Goal: Communication & Community: Answer question/provide support

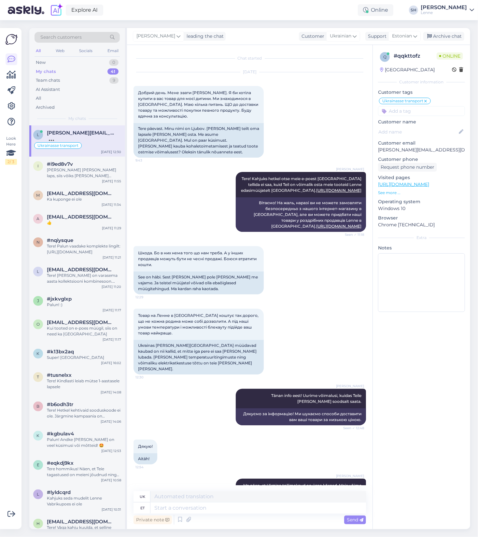
scroll to position [1923, 0]
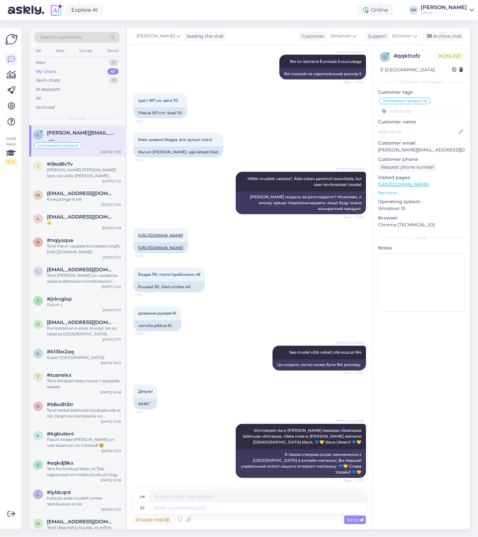
click at [57, 72] on div "My chats 41" at bounding box center [76, 71] width 85 height 9
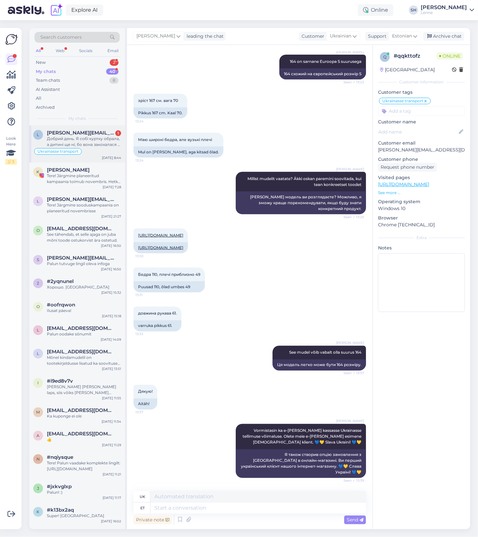
click at [76, 137] on div "Добрий день. Я собі куртку обрала, а дитині ще ні, бо вона закохалася в комплек…" at bounding box center [84, 142] width 74 height 12
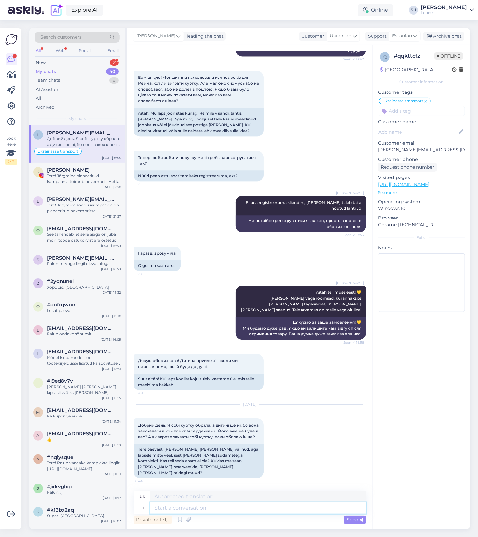
click at [236, 507] on textarea at bounding box center [257, 507] width 215 height 11
type textarea "Tere"
type textarea "Привіт"
type textarea "Tere!"
type textarea "Привіт!"
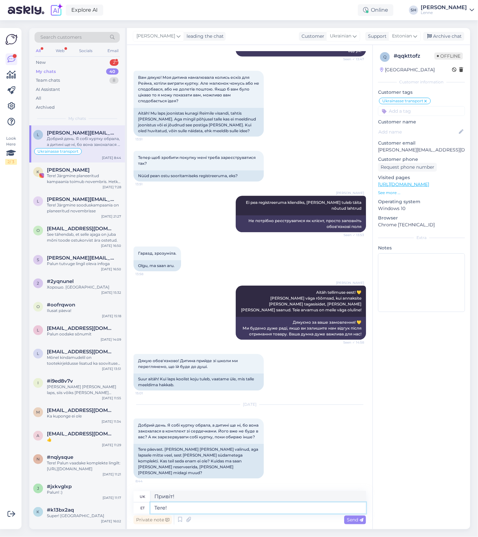
click at [206, 507] on textarea "Tere!" at bounding box center [257, 507] width 215 height 11
type textarea "Tere! Kahjuks"
type textarea "Привіт! На жаль"
type textarea "Tere! Kahjuks reserveerida to"
type textarea "Привіт! Вибачте, бронювання немає."
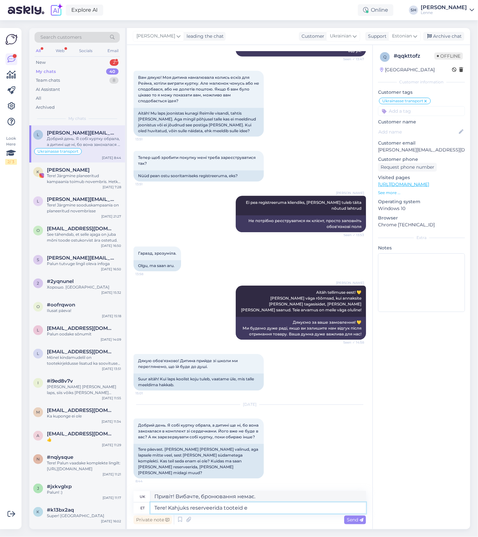
type textarea "Tere! Kahjuks reserveerida tooteid ei"
type textarea "Вітаємо! Вибачте, ми не можемо резервувати товари."
type textarea "Tere! Kahjuks reserveerida tooteid ei ol"
type textarea "Вітаємо! На жаль, ми не можемо резервувати товари."
type textarea "Tere! Kahjuks reserveerida tooteid ei ole v"
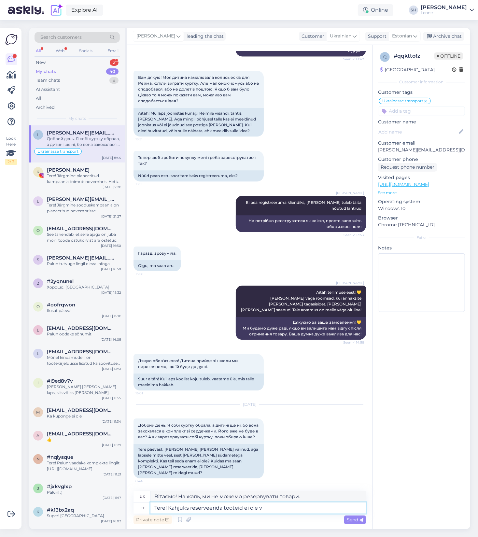
type textarea "Вітаємо! На жаль, товарів для бронювання немає."
type textarea "Tere! Kahjuks reserveerida tooteid ei ole võimalik, ku"
type textarea "Доброго дня! На жаль, забронювати товари неможливо."
type textarea "Tere! Kahjuks reserveerida tooteid ei ole võimalik, kuid usu"
type textarea "Вітаємо! На жаль, забронювати товари неможливо, але"
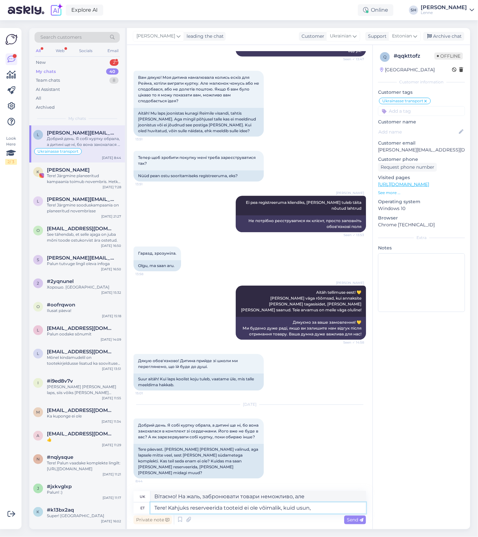
type textarea "Tere! Kahjuks reserveerida tooteid ei ole võimalik, kuid usun,"
type textarea "Привіт! На жаль, забронювати товари неможливо, але я вважаю"
type textarea "Tere! Kahjuks reserveerida tooteid ei ole võimalik, kuid usun, t"
type textarea "Привіт! На жаль, забронювати товари неможливо, але я вважаю, що"
type textarea "Tere! Kahjuks reserveerida tooteid ei ole võimalik, kuid usun, e"
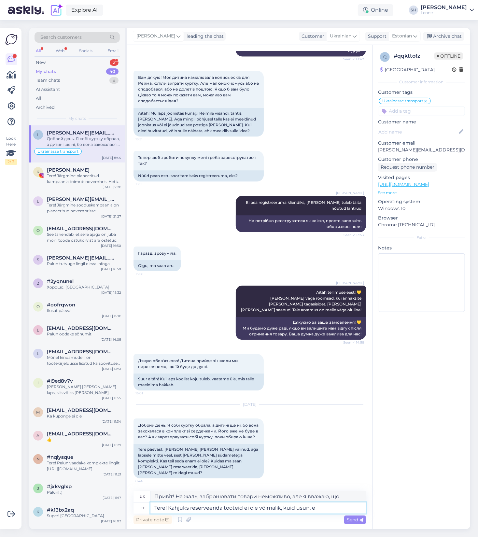
type textarea "Привіт! На жаль, забронювати товари неможливо, але я вважаю"
type textarea "Tere! Kahjuks reserveerida tooteid ei ole võimalik, kuid usun, et"
type textarea "Привіт! На жаль, забронювати товари неможливо, але я вважаю, що"
type textarea "Tere! Kahjuks reserveerida tooteid ei ole võimalik, kuid usun, et [PERSON_NAME]"
type textarea "Вітаю! На жаль, забронювати товари неможливо, але я вважаю, що ваш"
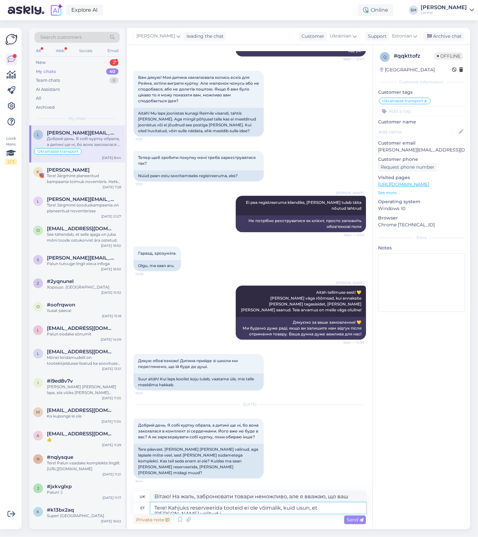
type textarea "Tere! Kahjuks reserveerida tooteid ei ole võimalik, kuid usun, et [PERSON_NAME]…"
type textarea "Вітаю! На жаль, забронювати товари неможливо, але я вважаю, що вибраний вами"
type textarea "Tere! Kahjuks reserveerida tooteid ei ole võimalik, kuid usun, et [PERSON_NAME]…"
type textarea "Вітаю! На жаль, забронювати товари неможливо, але я вважаю, що обрана вами курт…"
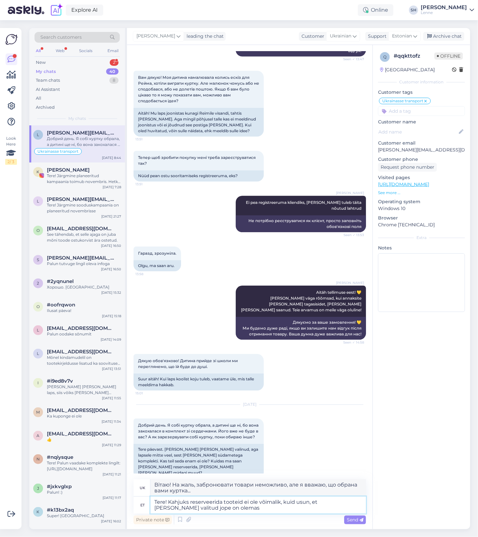
type textarea "Tere! Kahjuks reserveerida tooteid ei ole võimalik, kuid usun, et [PERSON_NAME]…"
type textarea "Доброго дня! На жаль, забронювати товари неможливо, але я вважаю, що обрана вам…"
type textarea "Tere! Kahjuks reserveerida tooteid ei ole võimalik, kuid usun, et [PERSON_NAME]…"
type textarea "Доброго дня! На жаль, забронювати товари неможливо, але я вважаю, що обрана вам…"
type textarea "Tere! Kahjuks reserveerida tooteid ei ole võimalik, kuid usun, et [PERSON_NAME]…"
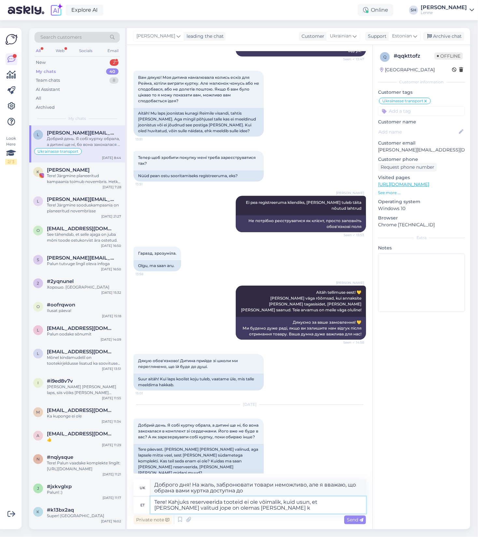
type textarea "Доброго дня! На жаль, забронювати товари неможливо, але я вважаю, що обрана вам…"
type textarea "Tere! Kahjuks reserveerida tooteid ei ole võimalik, kuid usun, et [PERSON_NAME]…"
type textarea "Доброго дня! На жаль, забронювати товари неможливо, але я вважаю, що обрана вам…"
type textarea "Tere! Kahjuks reserveerida tooteid ei ole võimalik, kuid usun, et [PERSON_NAME]…"
type textarea "Доброго дня! На жаль, забронювати товари неможливо, але я вважаю, що обрана вам…"
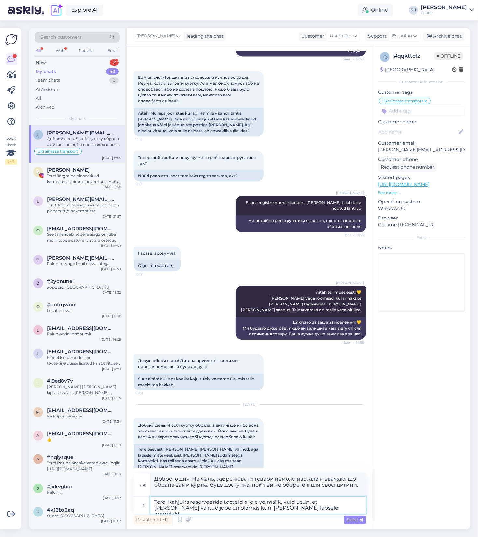
type textarea "Tere! Kahjuks reserveerida tooteid ei ole võimalik, kuid usun, et [PERSON_NAME]…"
type textarea "Доброго дня! На жаль, забронювати товари неможливо, але я вважаю, що обрана вам…"
type textarea "Tere! Kahjuks reserveerida tooteid ei ole võimalik, kuid usun, et [PERSON_NAME]…"
click at [355, 519] on span "Send" at bounding box center [355, 519] width 17 height 6
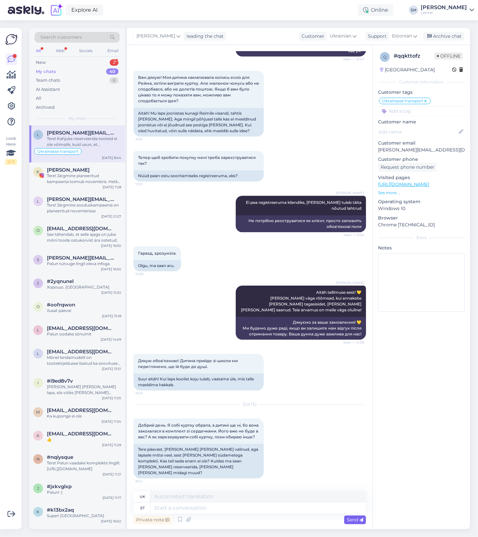
scroll to position [2583, 0]
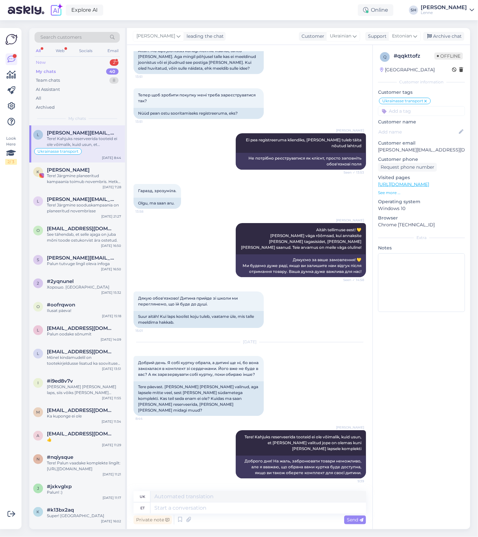
click at [61, 63] on div "New 2" at bounding box center [76, 62] width 85 height 9
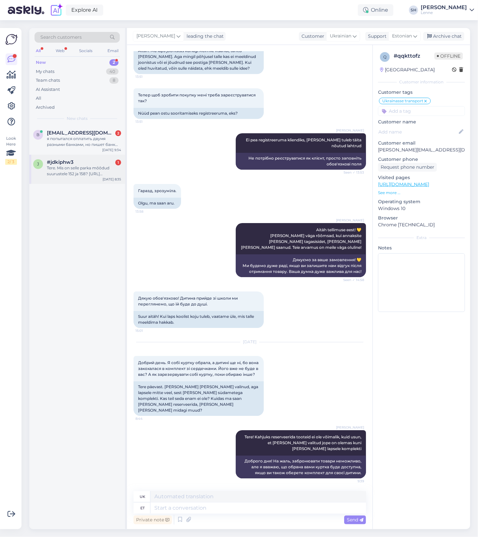
click at [67, 173] on div "Tere. Mis on selle parka mõõdud suurustele 152 ja 158? [URL][DOMAIN_NAME]" at bounding box center [84, 171] width 74 height 12
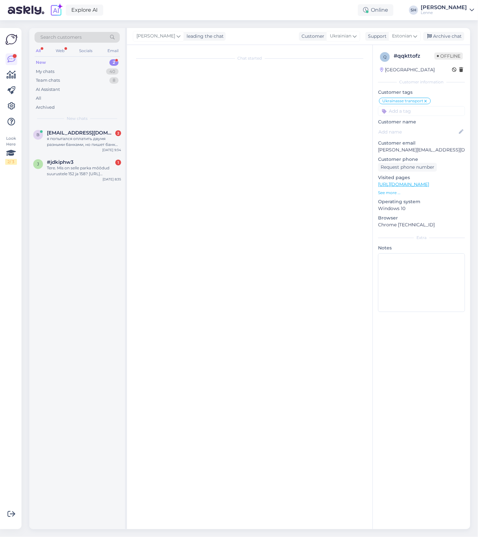
scroll to position [370, 0]
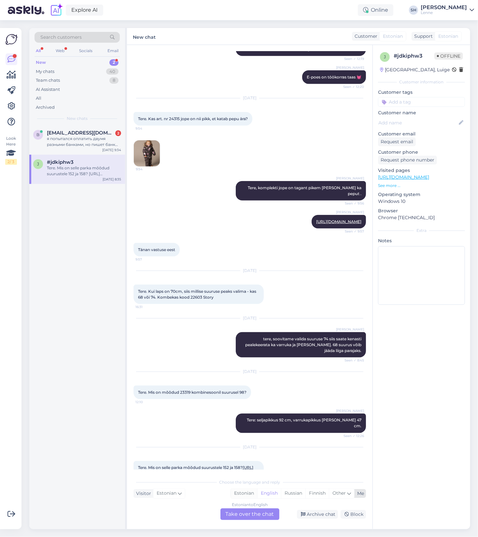
click at [247, 492] on div "Estonian" at bounding box center [244, 493] width 26 height 10
click at [254, 518] on div "Estonian to Estonian Take over the chat" at bounding box center [249, 514] width 59 height 12
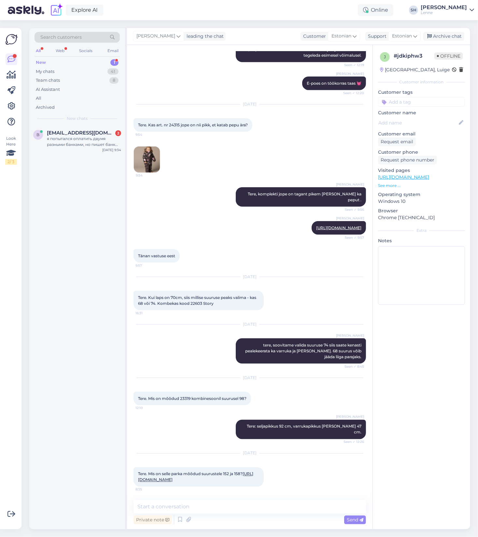
scroll to position [346, 0]
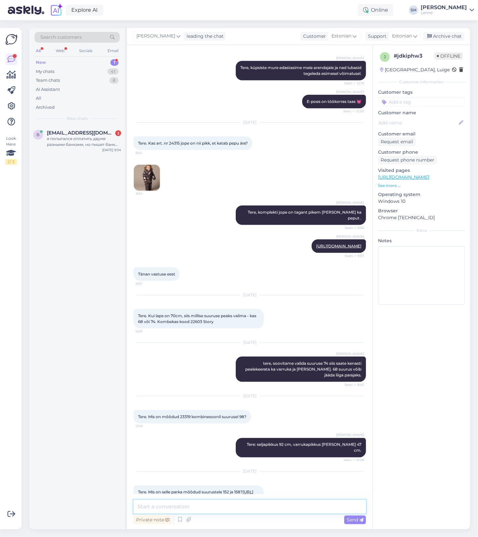
click at [217, 507] on textarea at bounding box center [249, 506] width 232 height 14
click at [259, 505] on textarea "Tere! Suurused vastavad märgitud pikkustele, See tähendab, et" at bounding box center [249, 506] width 232 height 14
click at [307, 504] on textarea "Tere! Suurused vastavad märgitud pikkustele, see tähendab, et" at bounding box center [249, 506] width 232 height 14
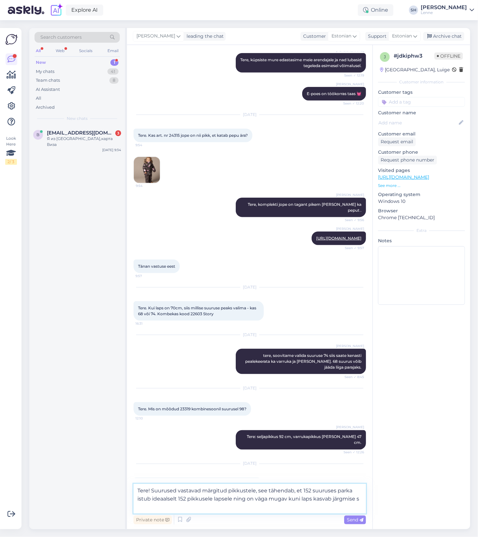
scroll to position [362, 0]
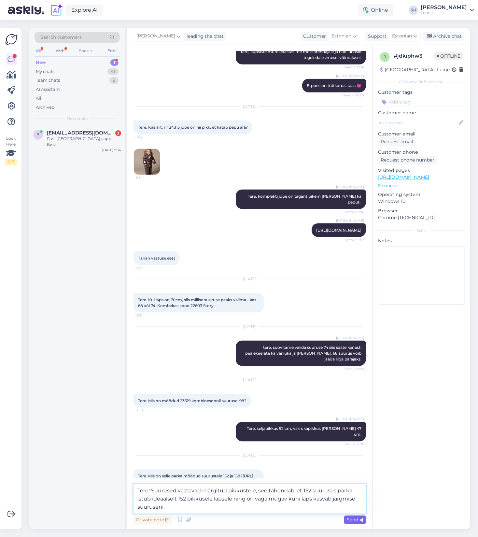
type textarea "Tere! Suurused vastavad märgitud pikkustele, see tähendab, et 152 suuruses park…"
click at [353, 520] on span "Send" at bounding box center [355, 519] width 17 height 6
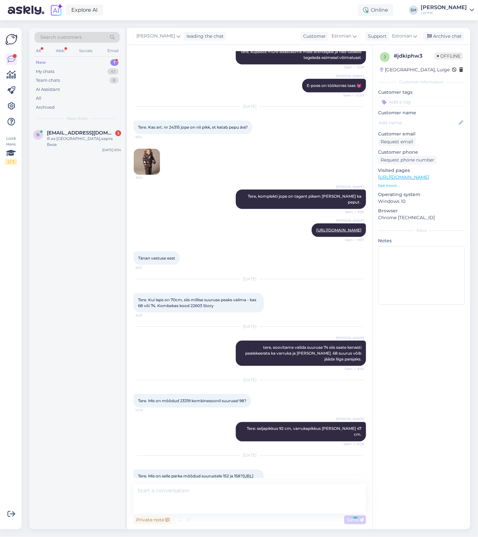
scroll to position [386, 0]
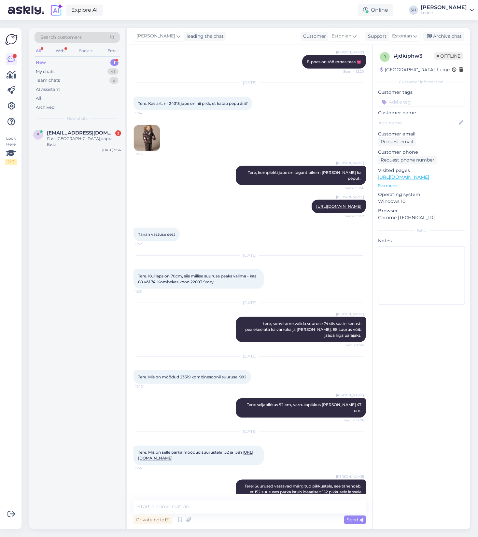
click at [75, 59] on div "New 1" at bounding box center [76, 62] width 85 height 9
click at [76, 137] on div "Я из [GEOGRAPHIC_DATA],карта Виза" at bounding box center [84, 142] width 74 height 12
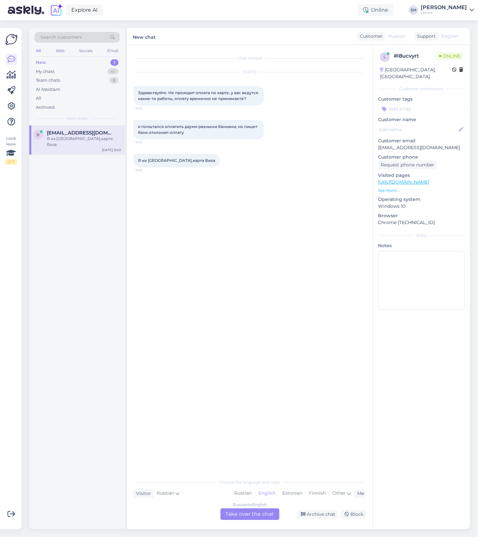
scroll to position [0, 0]
click at [284, 493] on div "Estonian" at bounding box center [292, 493] width 27 height 10
click at [260, 513] on div "Russian to Estonian Take over the chat" at bounding box center [249, 514] width 59 height 12
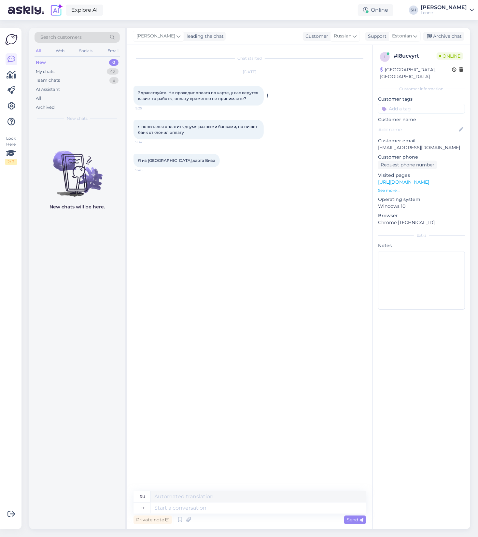
click at [269, 97] on button at bounding box center [268, 96] width 4 height 6
click at [296, 110] on link "Show English translation" at bounding box center [298, 106] width 64 height 8
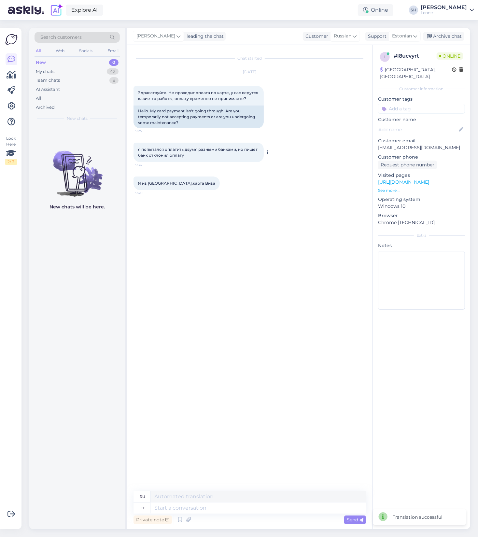
click at [267, 152] on icon at bounding box center [268, 152] width 2 height 4
click at [276, 166] on link "Show English translation" at bounding box center [298, 162] width 64 height 8
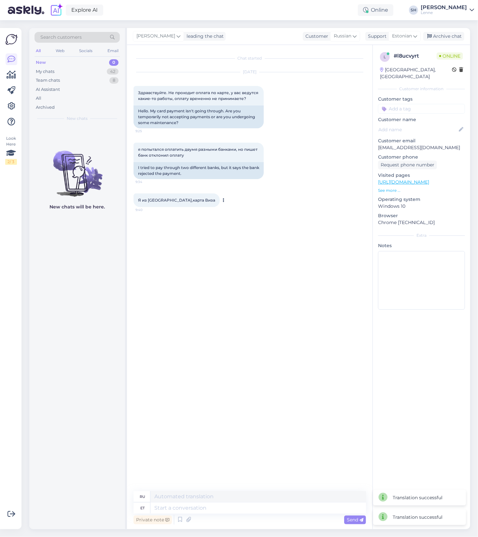
click at [223, 199] on icon at bounding box center [224, 200] width 2 height 4
click at [222, 210] on link "Show English translation" at bounding box center [254, 210] width 64 height 8
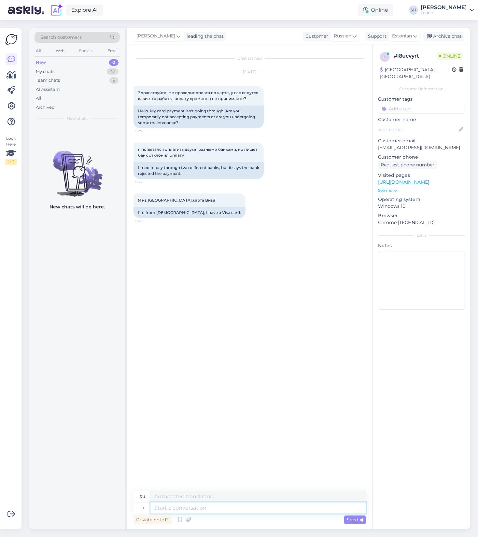
click at [194, 507] on textarea at bounding box center [257, 507] width 215 height 11
type textarea "Kahjuks e"
type textarea "К сожалению"
type textarea "Kahjuks meie"
type textarea "К сожалению, мы"
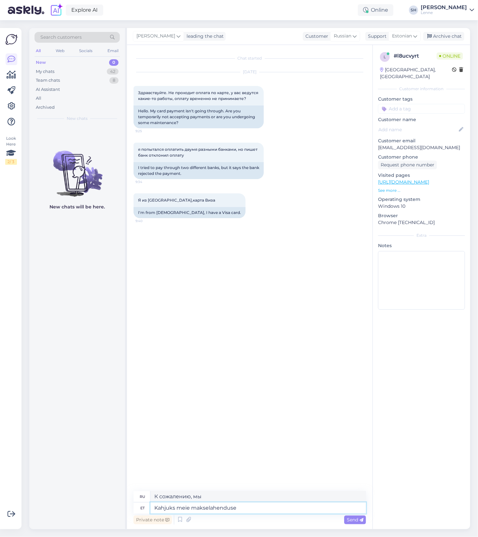
type textarea "Kahjuks meie makselahenduse p"
type textarea "К сожалению, наше платежное решение"
type textarea "Kahjuks meie makselahenduse pakkuja ei"
type textarea "К сожалению, наш поставщик платежных решений не"
type textarea "Kahjuks meie makselahenduse pakkuja [PERSON_NAME] va"
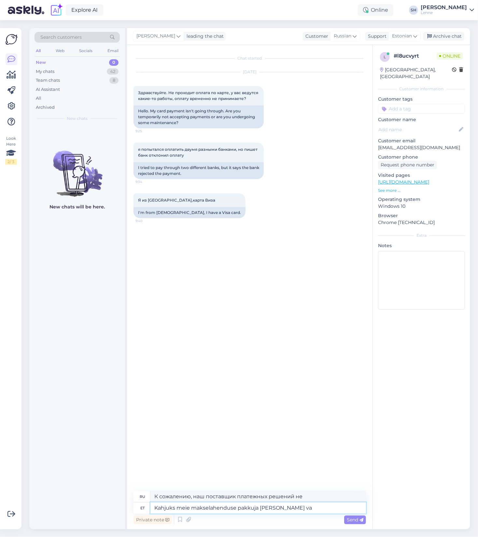
type textarea "К сожалению, наш платежный провайдер не принимает"
type textarea "Kahjuks meie makselahenduse pakkuja [PERSON_NAME] vastu makseid"
type textarea "К сожалению, наш поставщик платежных решений не принимает платежи."
type textarea "Kahjuks meie makselahenduse pakkuja [PERSON_NAME] vastu makseid Kasahstani"
type textarea "К сожалению, наш поставщик платежных решений не принимает платежи в [GEOGRAPHIC…"
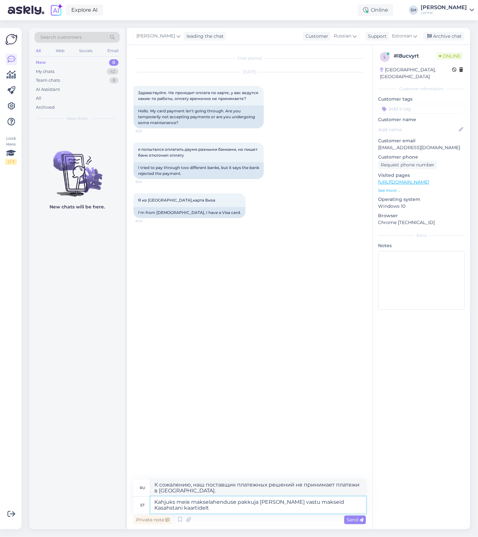
type textarea "Kahjuks meie makselahenduse pakkuja [PERSON_NAME] vastu makseid Kasahstani kaar…"
type textarea "К сожалению, наш поставщик платежных решений не принимает платежи с казахстанск…"
type textarea "Kahjuks meie makselahenduse pakkuja [PERSON_NAME] vastu makseid Kasahstani kaar…"
click at [356, 521] on span "Send" at bounding box center [355, 519] width 17 height 6
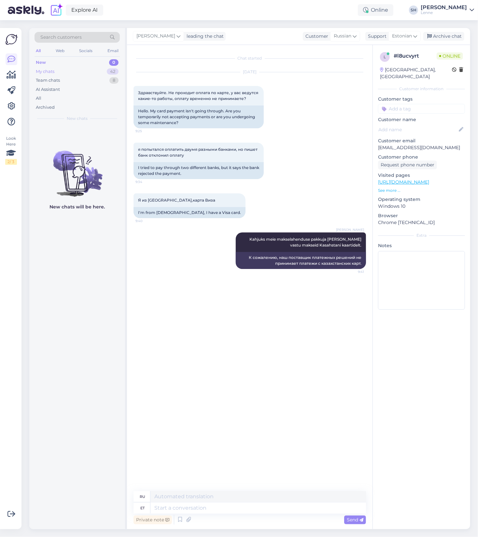
click at [57, 74] on div "My chats 42" at bounding box center [76, 71] width 85 height 9
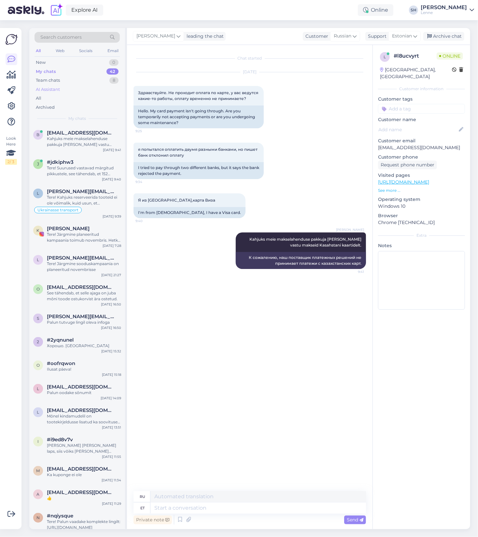
click at [52, 85] on div "AI Assistant" at bounding box center [76, 89] width 85 height 9
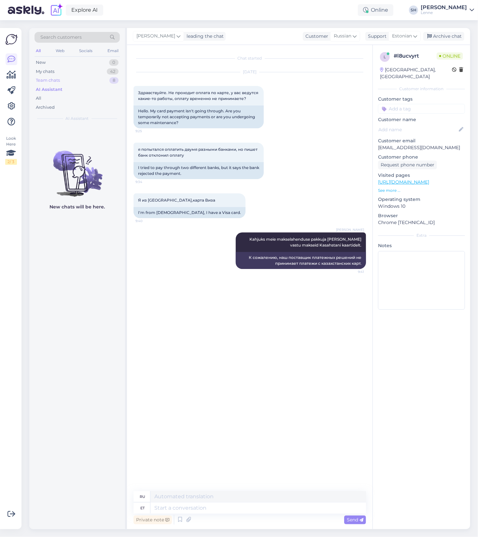
click at [52, 82] on div "Team chats" at bounding box center [48, 80] width 24 height 7
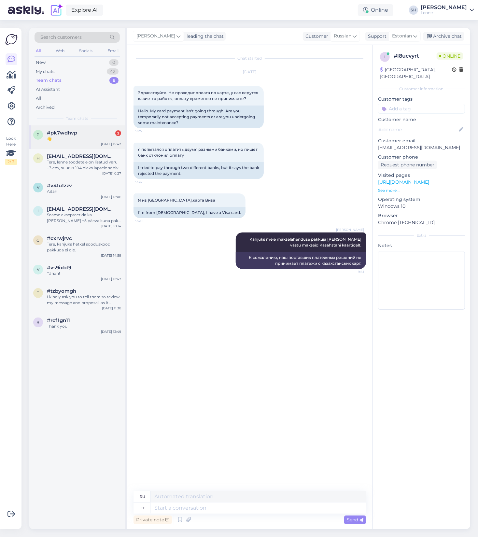
click at [71, 139] on div "👋" at bounding box center [84, 139] width 74 height 6
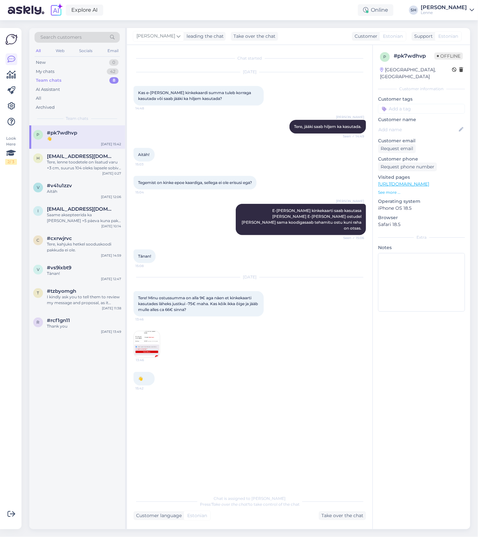
click at [143, 331] on img at bounding box center [147, 344] width 26 height 26
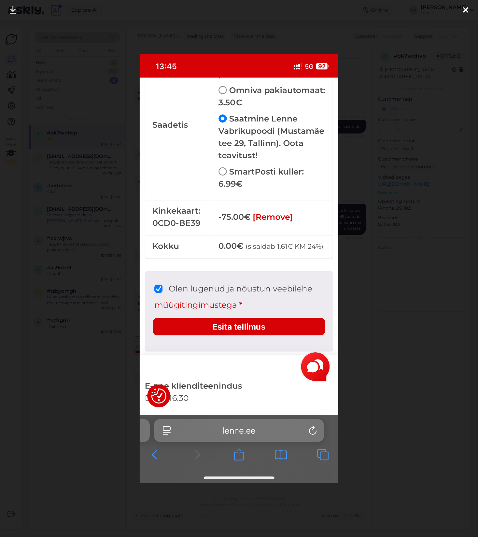
click at [464, 12] on icon at bounding box center [465, 10] width 5 height 8
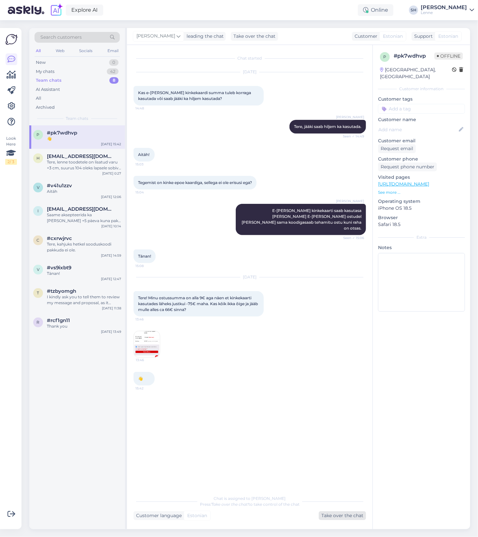
click at [340, 513] on div "Take over the chat" at bounding box center [342, 515] width 47 height 9
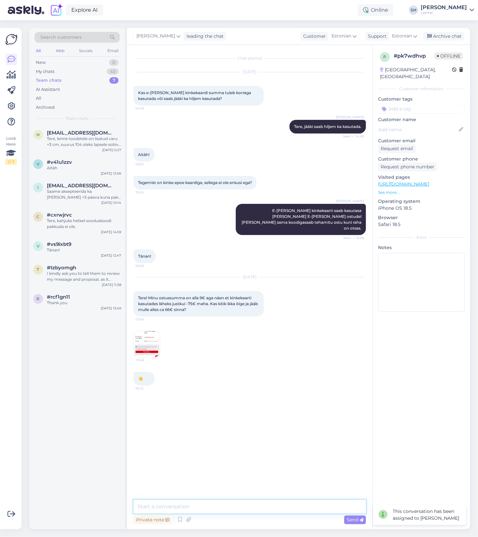
click at [213, 506] on textarea at bounding box center [249, 506] width 232 height 14
click at [144, 331] on img at bounding box center [147, 344] width 26 height 26
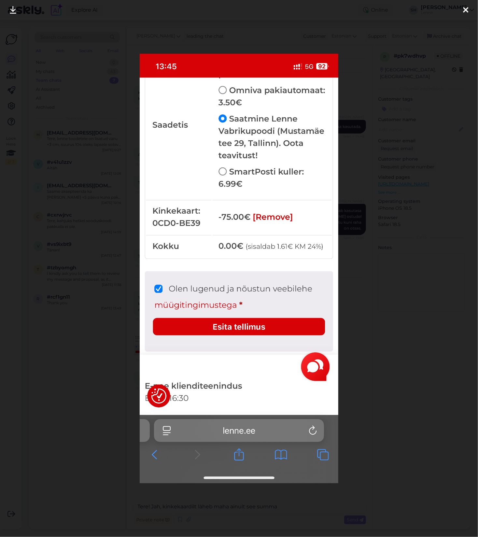
click at [370, 202] on div at bounding box center [239, 268] width 478 height 537
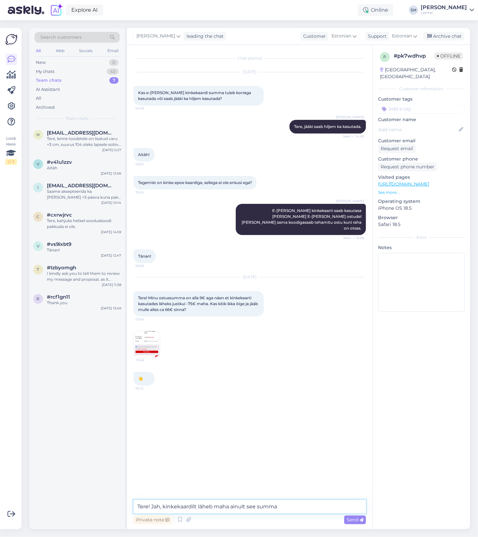
click at [282, 507] on textarea "Tere! Jah, kinkekaardilt läheb maha ainult see summa" at bounding box center [249, 506] width 232 height 14
type textarea "Tere! Jah, kinkekaardilt läheb maha ainult see summa, mis on ostule kulunud. Ül…"
click at [358, 522] on span "Send" at bounding box center [355, 519] width 17 height 6
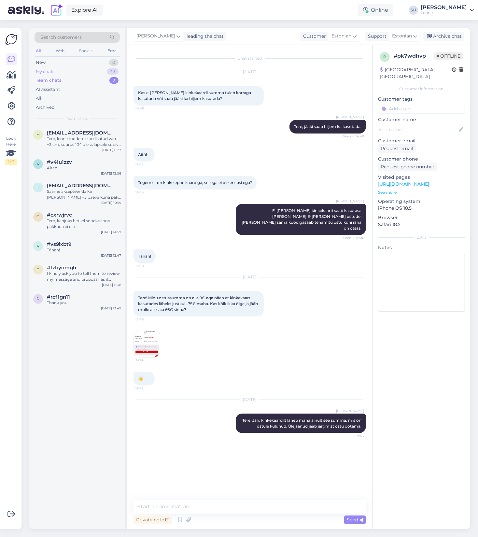
click at [89, 69] on div "My chats 43" at bounding box center [76, 71] width 85 height 9
